Goal: Task Accomplishment & Management: Manage account settings

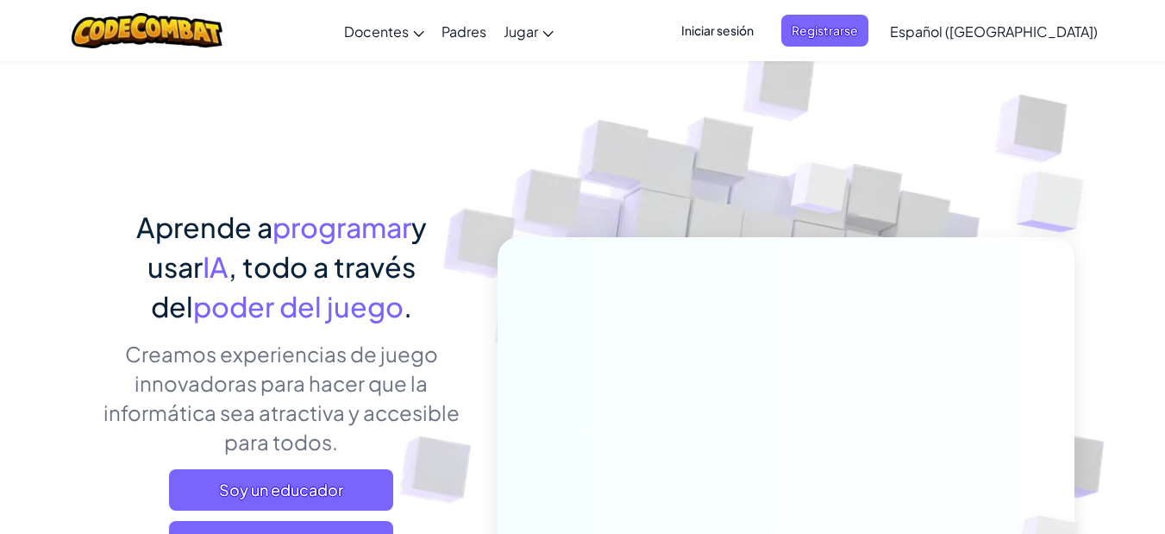
click at [745, 23] on font "Iniciar sesión" at bounding box center [717, 30] width 72 height 16
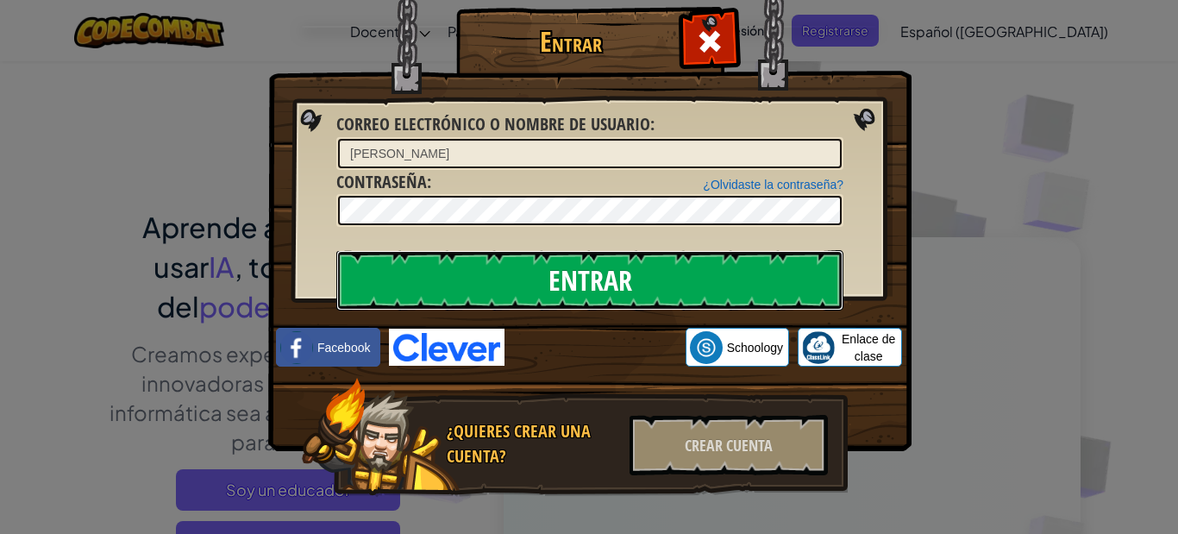
click at [425, 260] on input "Entrar" at bounding box center [589, 280] width 507 height 60
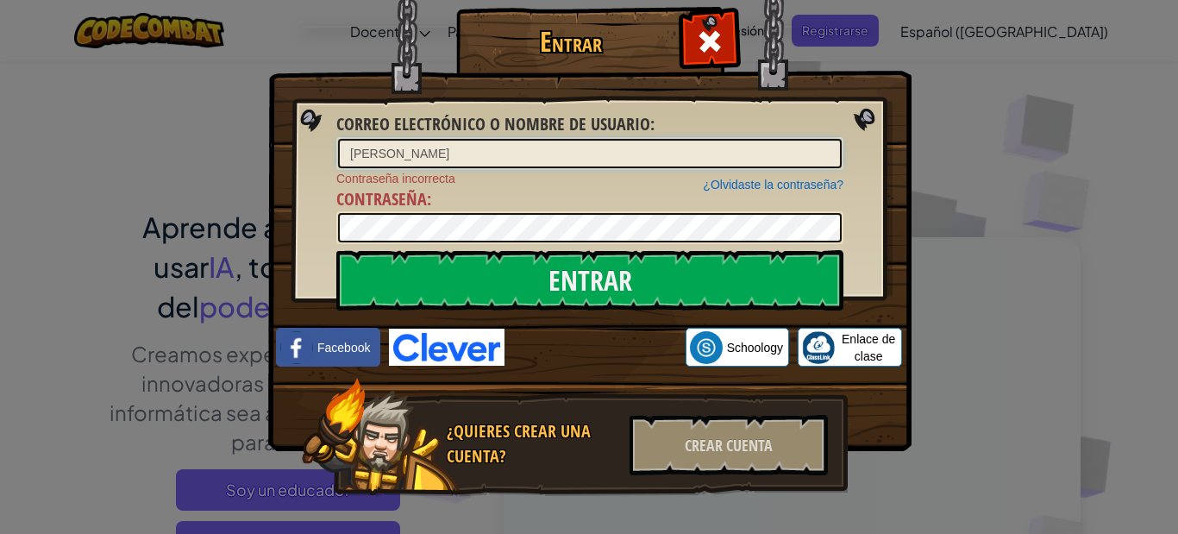
click at [482, 150] on input "[PERSON_NAME]" at bounding box center [590, 153] width 504 height 29
click at [774, 145] on input "[PERSON_NAME]" at bounding box center [590, 153] width 504 height 29
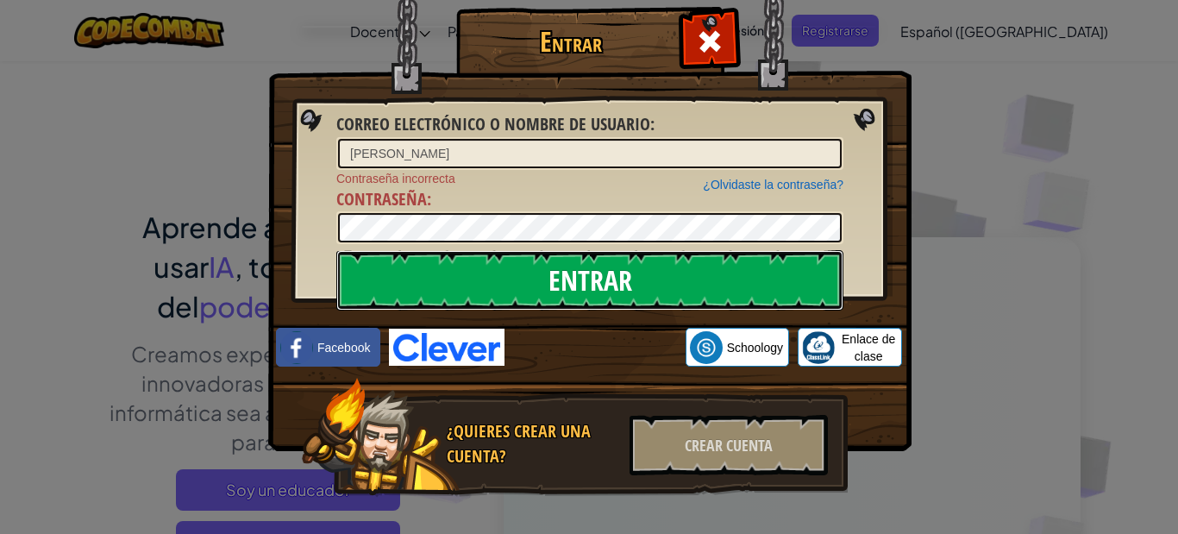
click at [640, 276] on input "Entrar" at bounding box center [589, 280] width 507 height 60
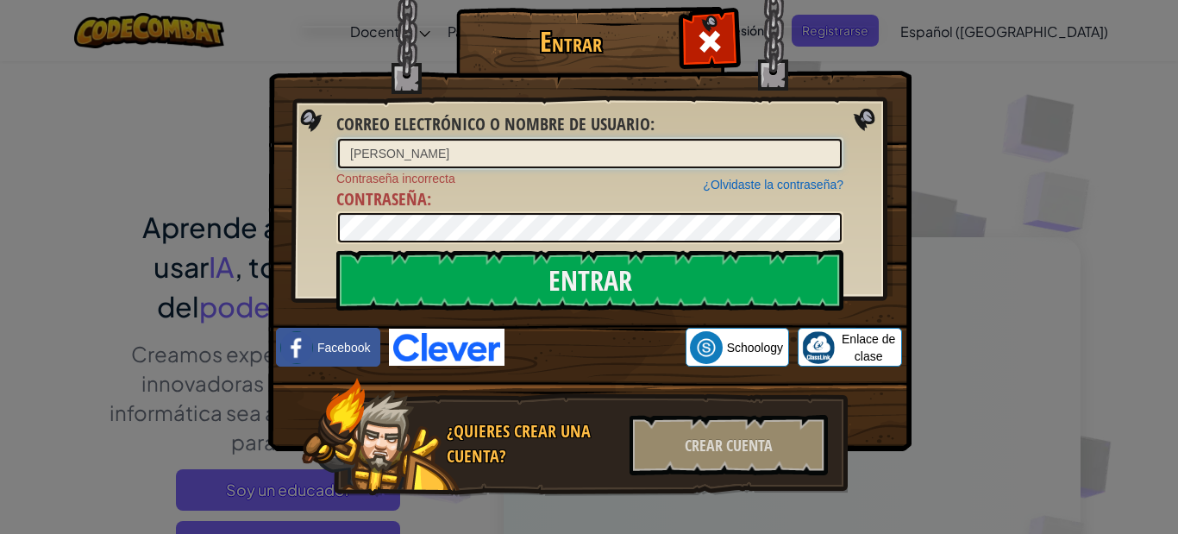
click at [505, 166] on input "[PERSON_NAME]" at bounding box center [590, 153] width 504 height 29
type input "L"
type input "LamelaL"
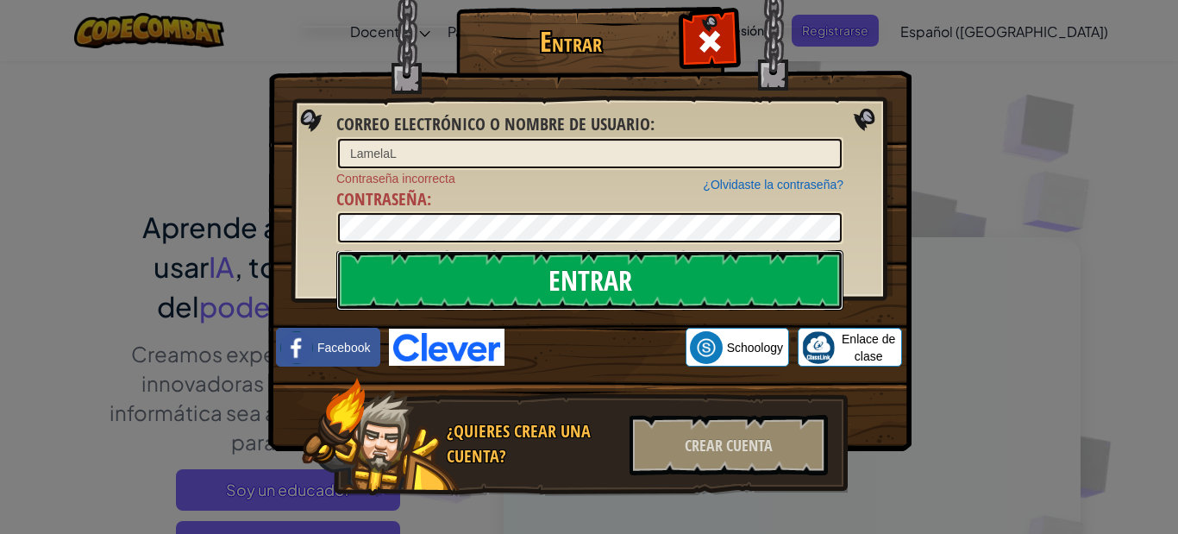
click at [463, 265] on input "Entrar" at bounding box center [589, 280] width 507 height 60
